Goal: Information Seeking & Learning: Find specific page/section

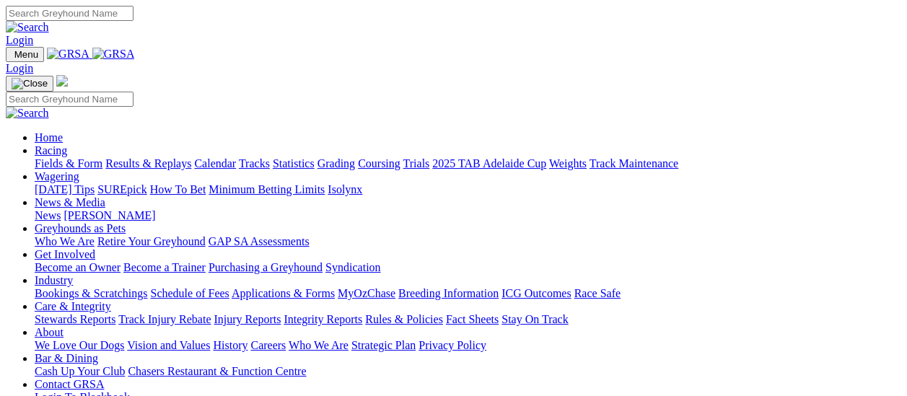
click at [155, 209] on link "[PERSON_NAME]" at bounding box center [110, 215] width 92 height 12
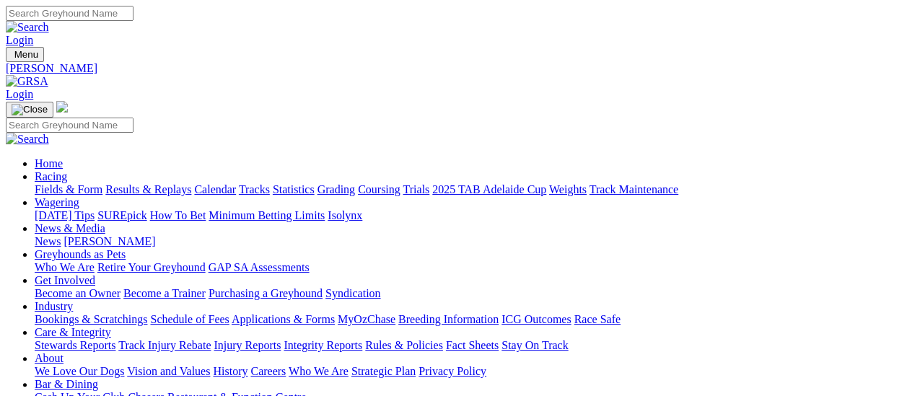
click at [84, 183] on link "Fields & Form" at bounding box center [69, 189] width 68 height 12
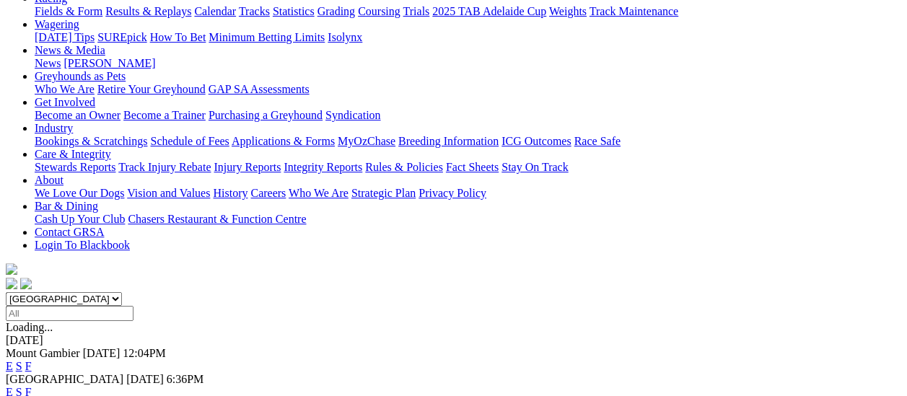
scroll to position [144, 0]
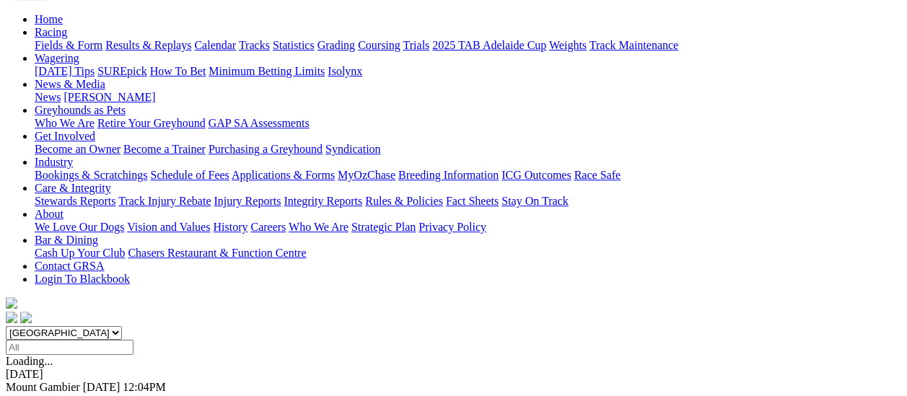
click at [32, 394] on link "F" at bounding box center [28, 400] width 6 height 12
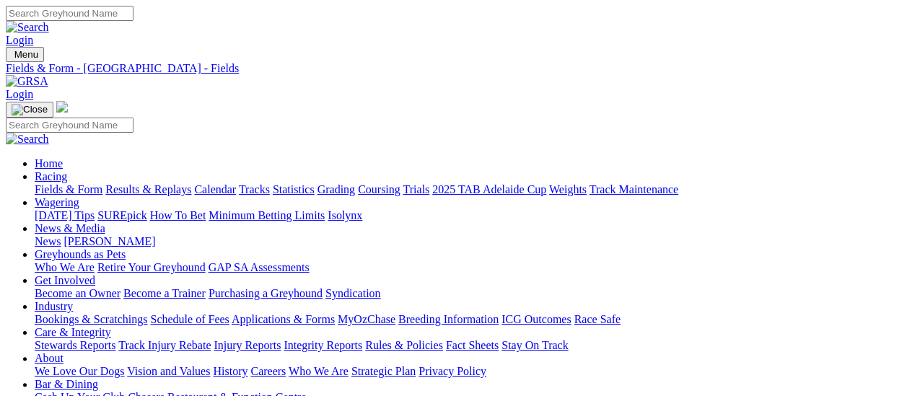
click at [58, 183] on link "Fields & Form" at bounding box center [69, 189] width 68 height 12
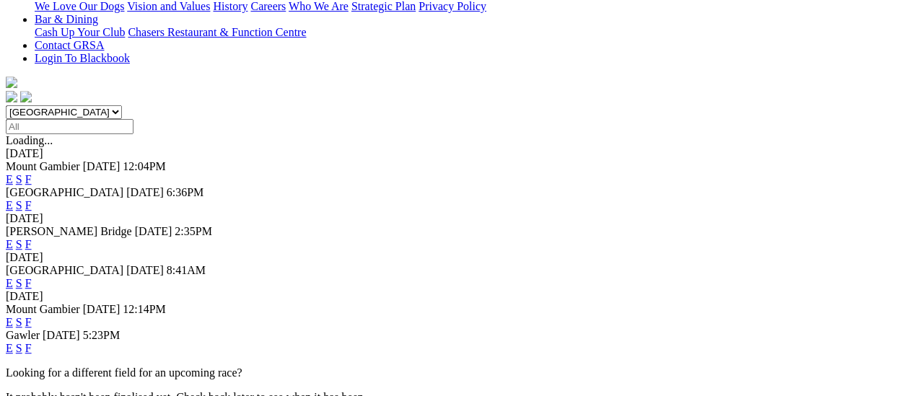
scroll to position [361, 0]
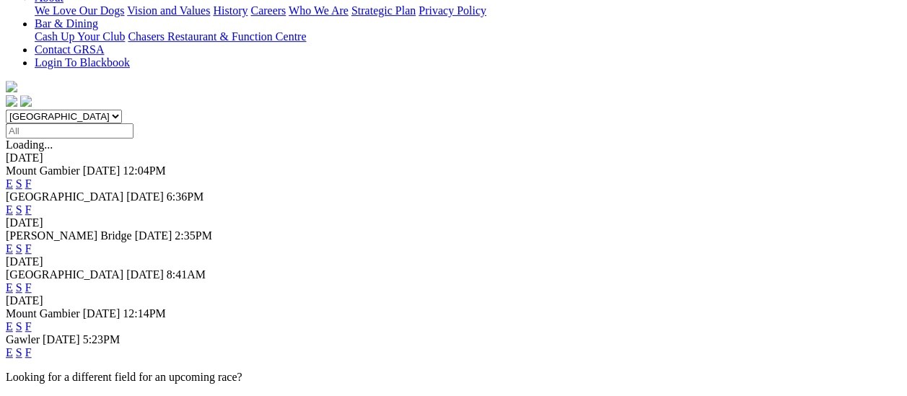
click at [32, 346] on link "F" at bounding box center [28, 352] width 6 height 12
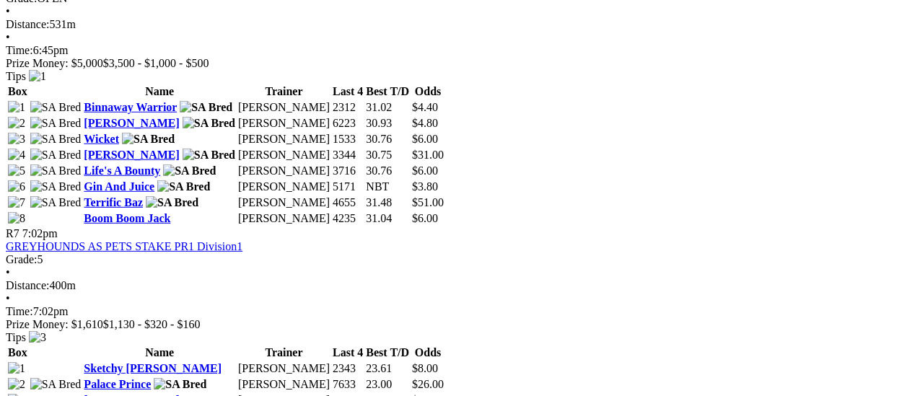
scroll to position [2021, 0]
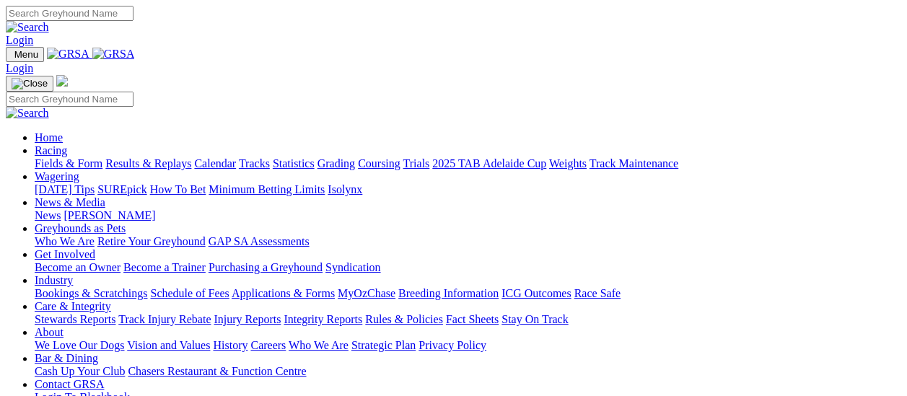
click at [66, 157] on link "Fields & Form" at bounding box center [69, 163] width 68 height 12
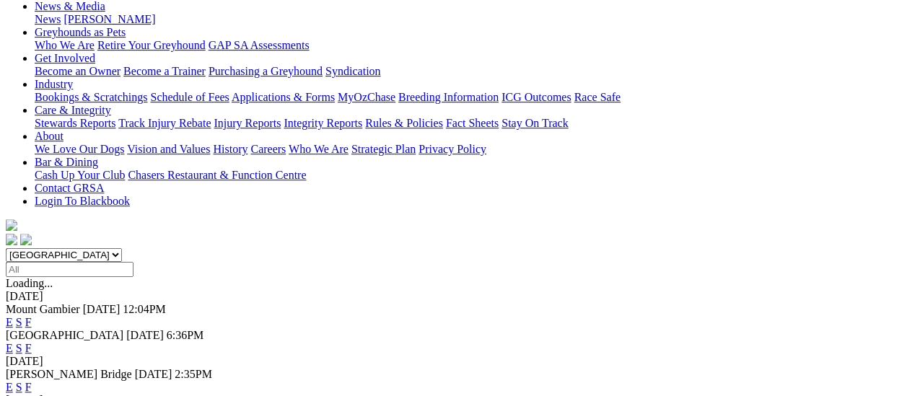
scroll to position [217, 0]
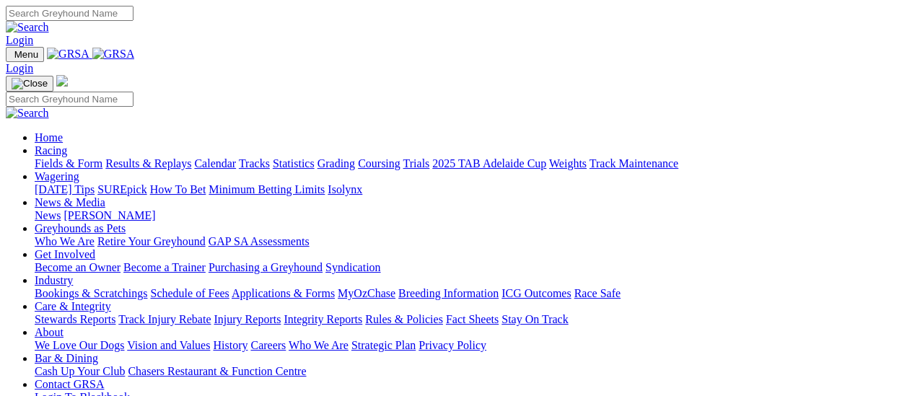
click at [69, 157] on link "Fields & Form" at bounding box center [69, 163] width 68 height 12
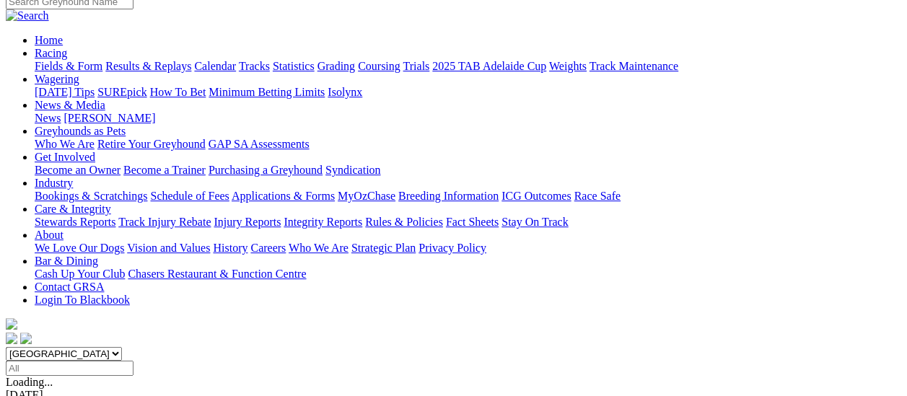
scroll to position [144, 0]
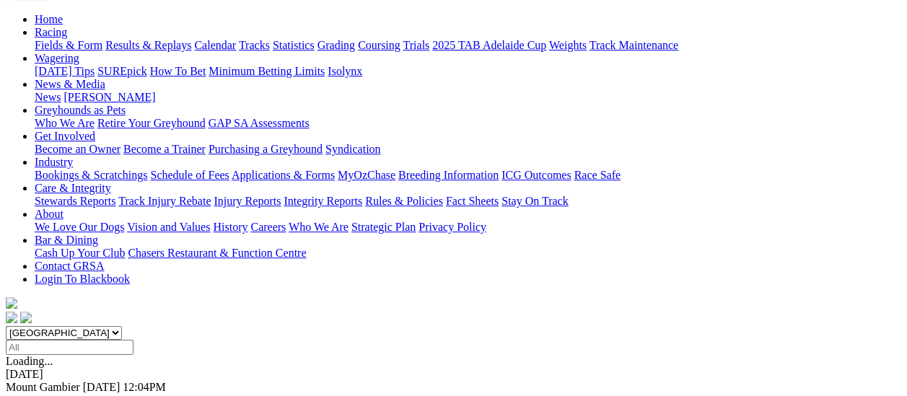
click at [32, 394] on link "F" at bounding box center [28, 400] width 6 height 12
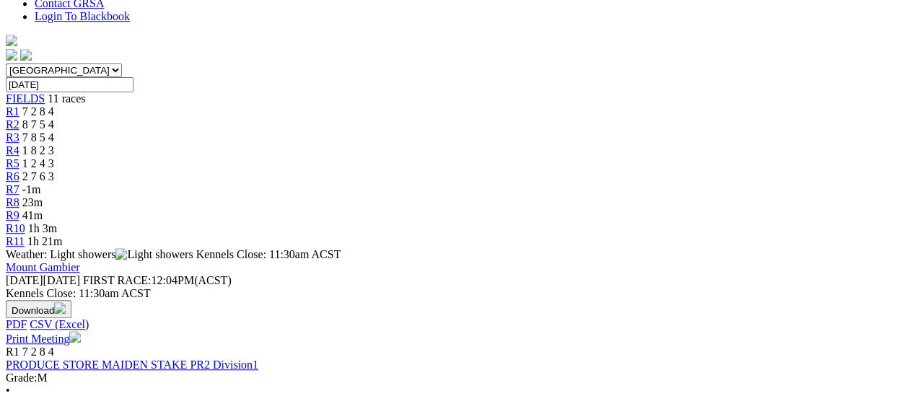
scroll to position [433, 0]
